Goal: Task Accomplishment & Management: Manage account settings

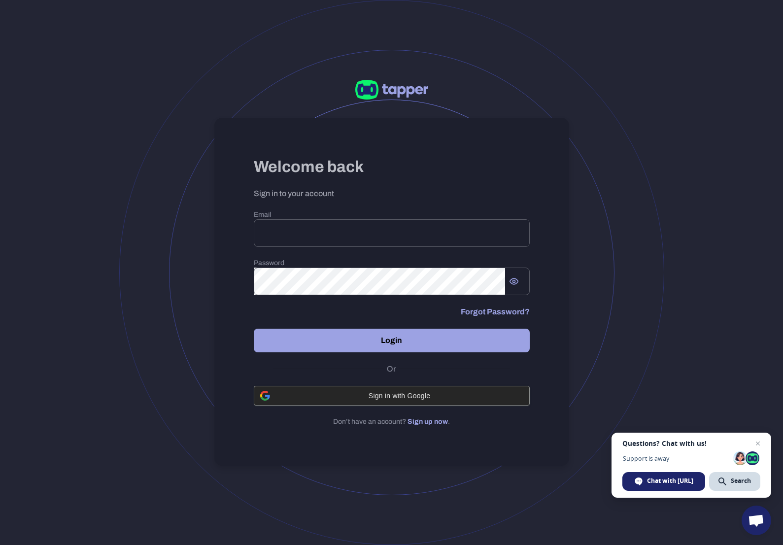
click at [370, 397] on span "Sign in with Google" at bounding box center [399, 396] width 247 height 8
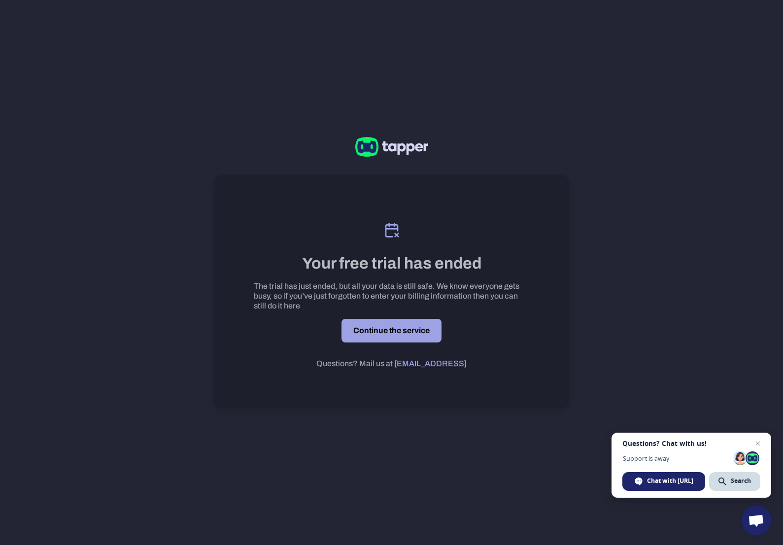
click at [381, 335] on link "Continue the service" at bounding box center [391, 331] width 100 height 24
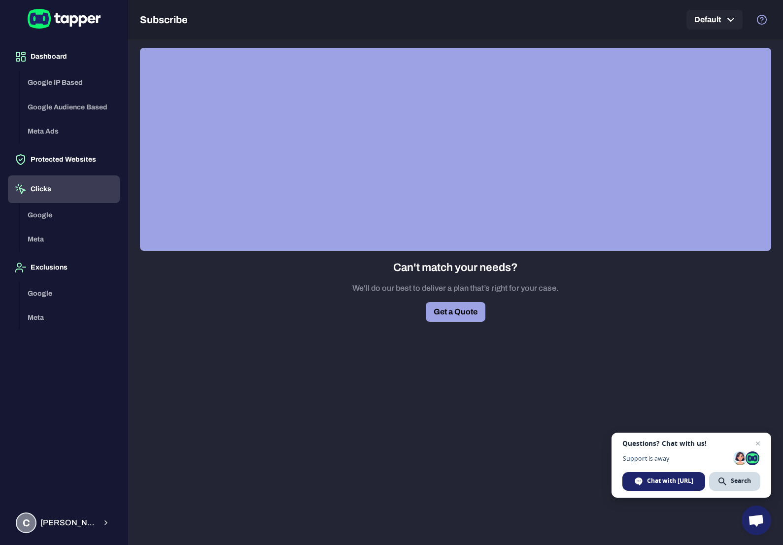
click at [42, 192] on button "Clicks" at bounding box center [64, 189] width 112 height 28
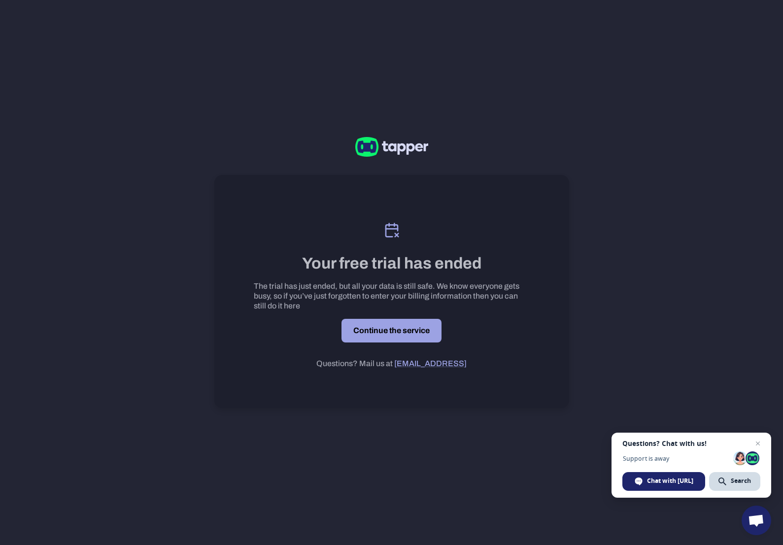
click at [376, 334] on link "Continue the service" at bounding box center [391, 331] width 100 height 24
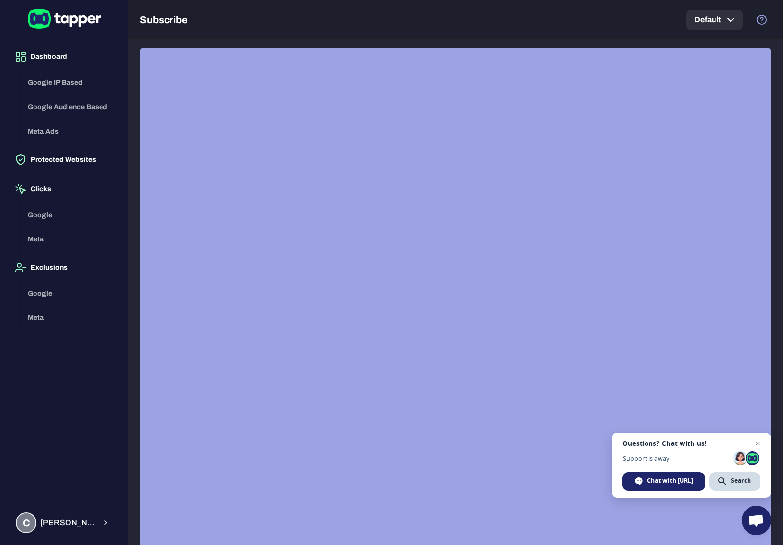
click at [713, 21] on button "Default" at bounding box center [714, 20] width 56 height 20
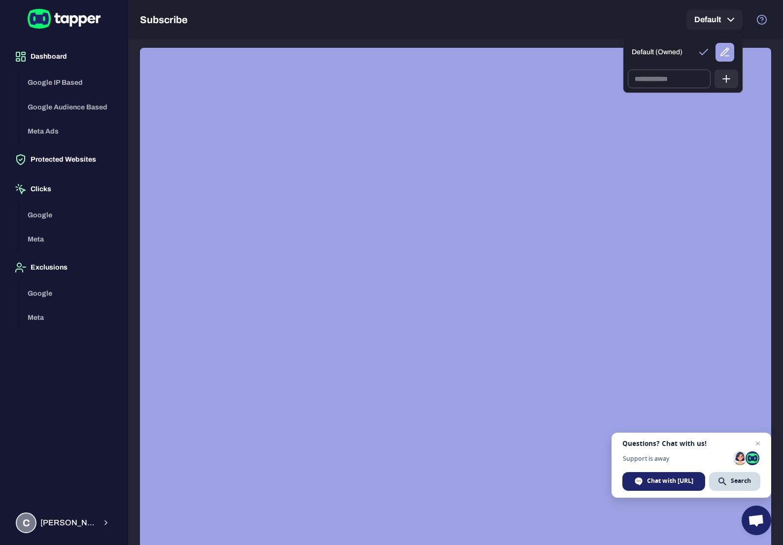
click at [647, 10] on div at bounding box center [391, 272] width 783 height 545
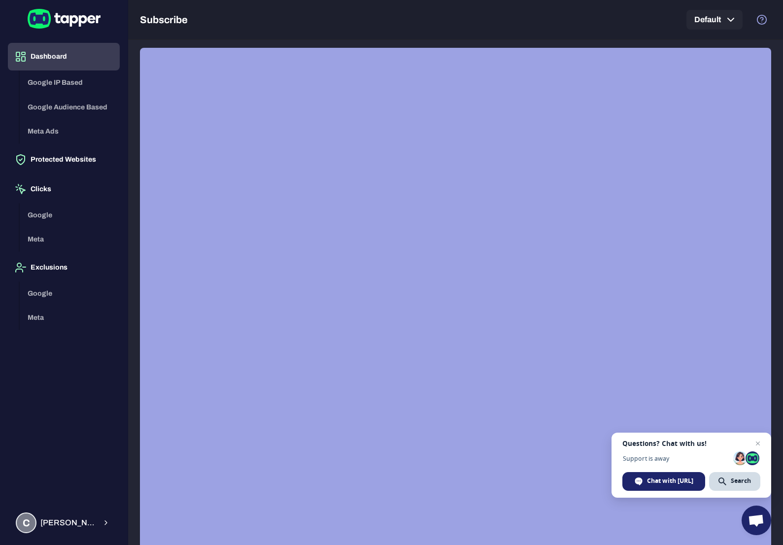
click at [49, 60] on button "Dashboard" at bounding box center [64, 57] width 112 height 28
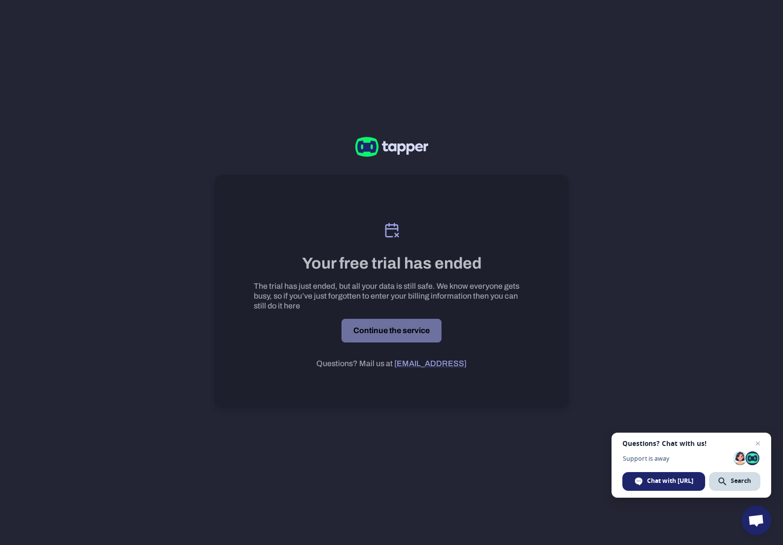
click at [369, 333] on link "Continue the service" at bounding box center [391, 331] width 100 height 24
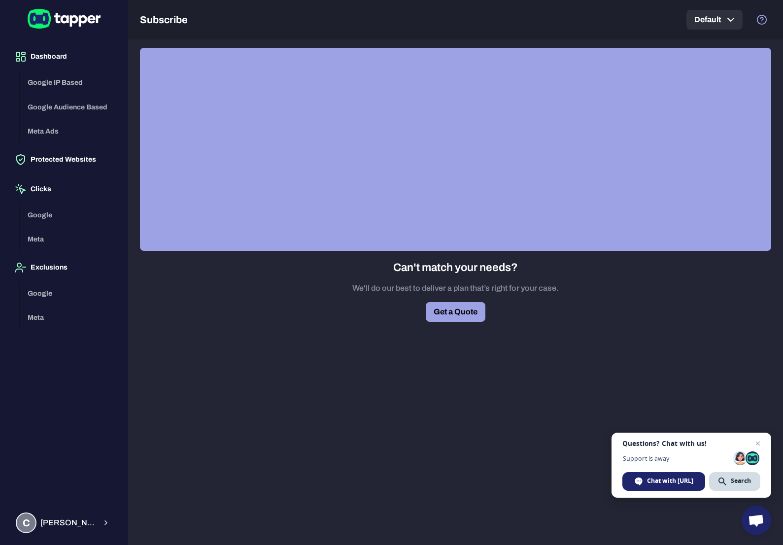
click at [730, 21] on icon "button" at bounding box center [731, 19] width 6 height 3
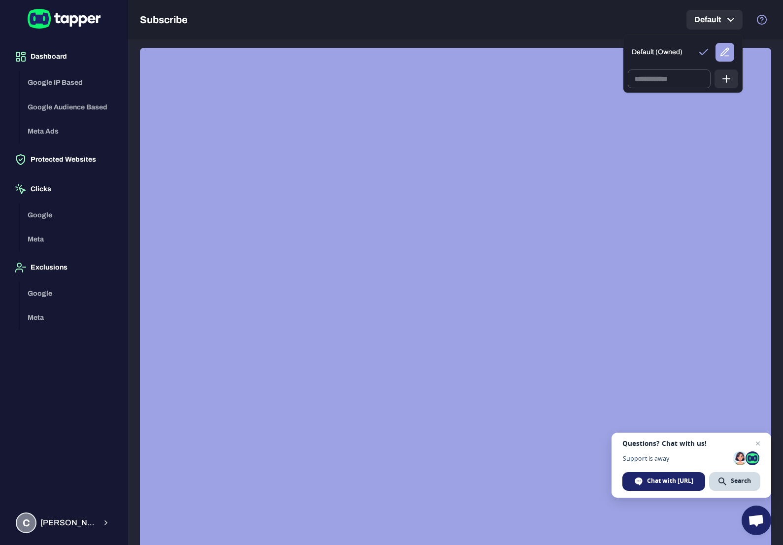
click at [730, 21] on div at bounding box center [391, 272] width 783 height 545
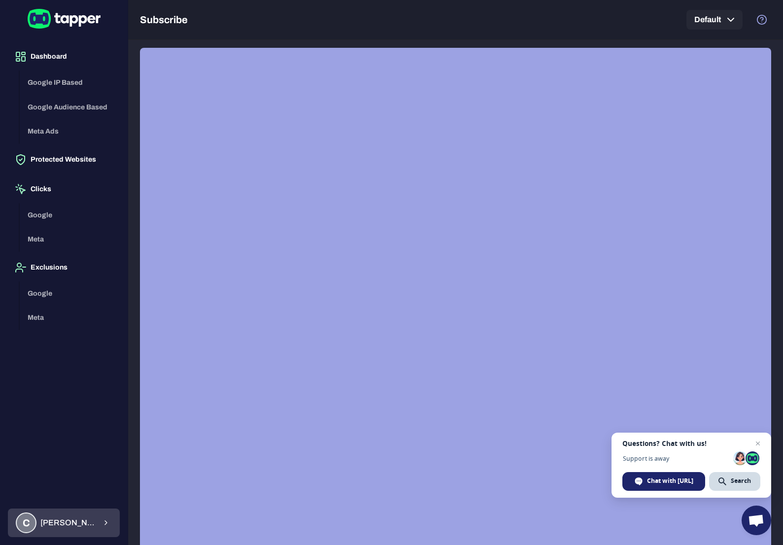
click at [110, 525] on button "C Constantine Tsaava" at bounding box center [64, 522] width 112 height 29
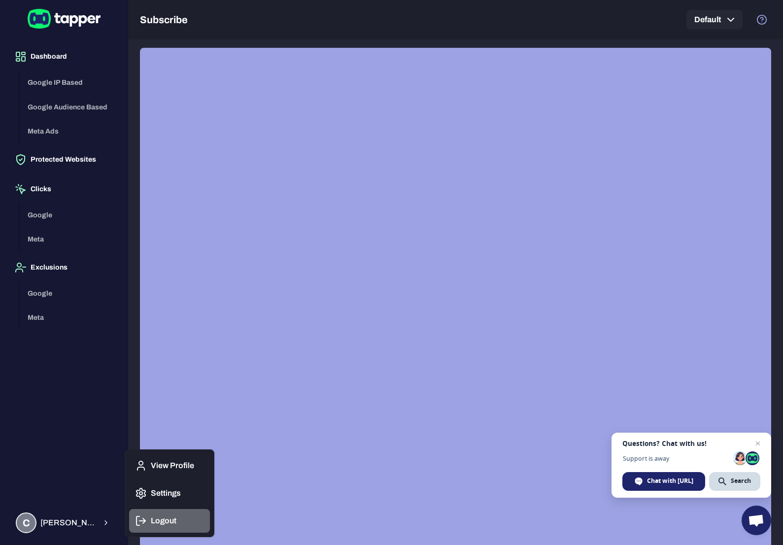
click at [161, 522] on p "Logout" at bounding box center [164, 521] width 26 height 10
